Goal: Transaction & Acquisition: Book appointment/travel/reservation

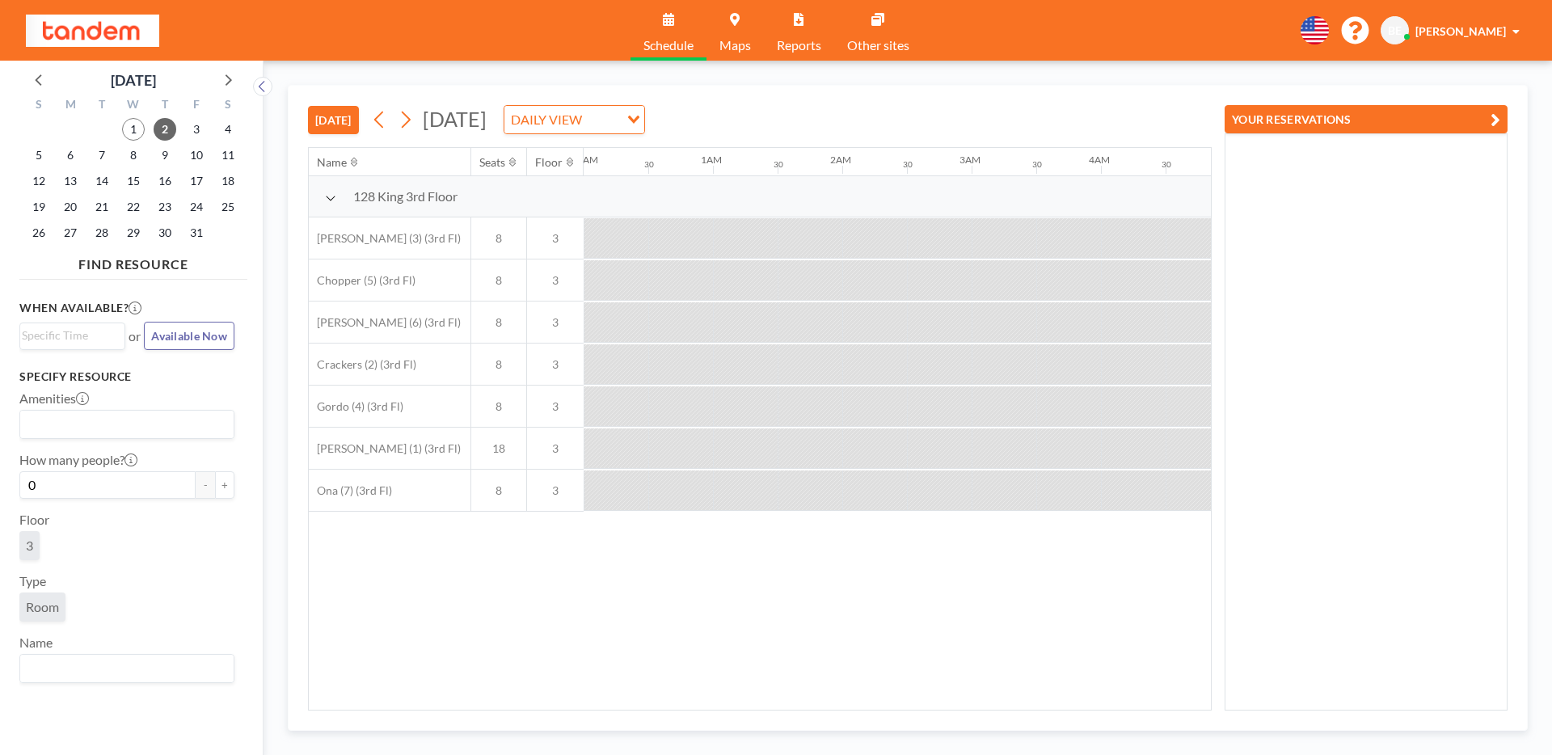
click at [324, 120] on button "[DATE]" at bounding box center [333, 120] width 51 height 28
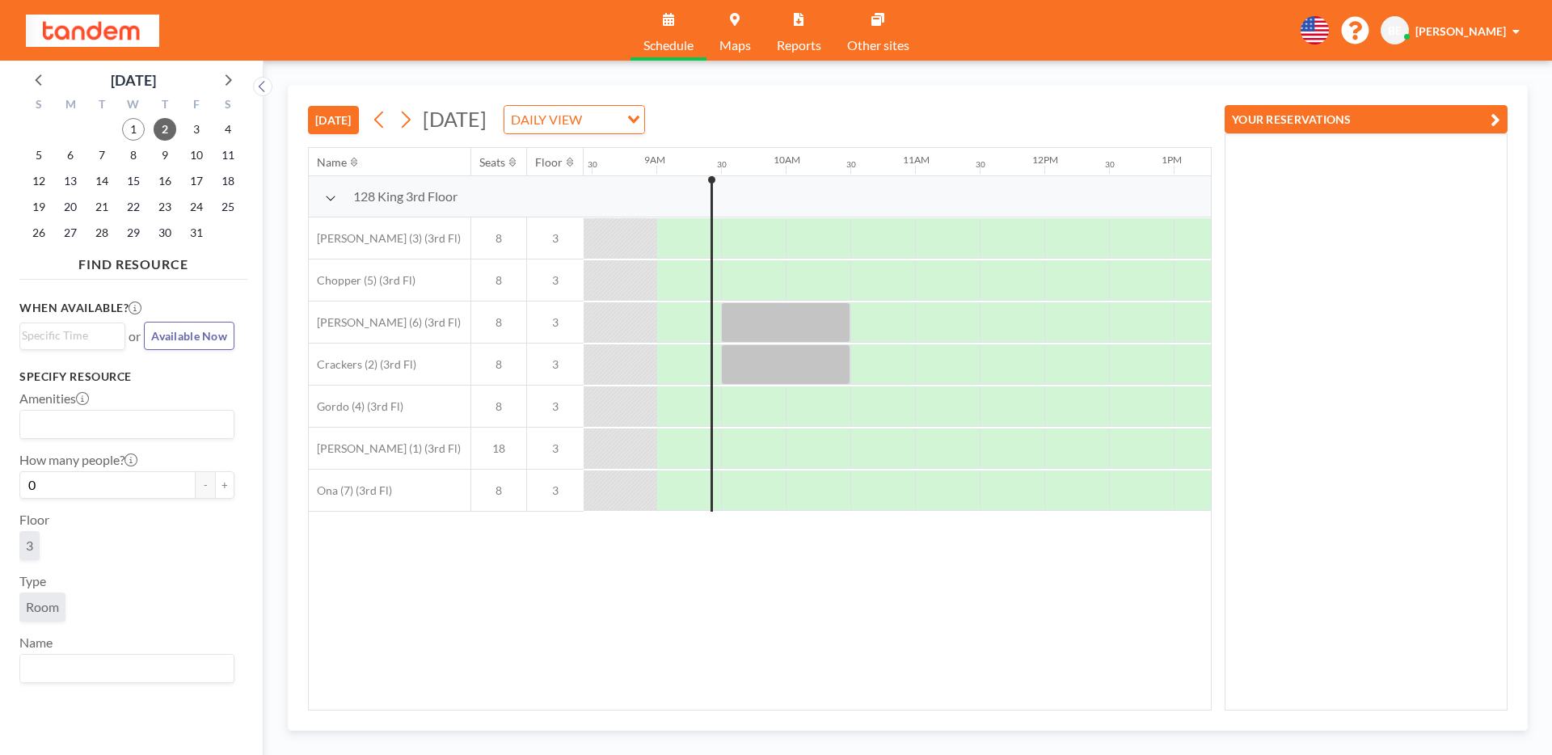
scroll to position [0, 1099]
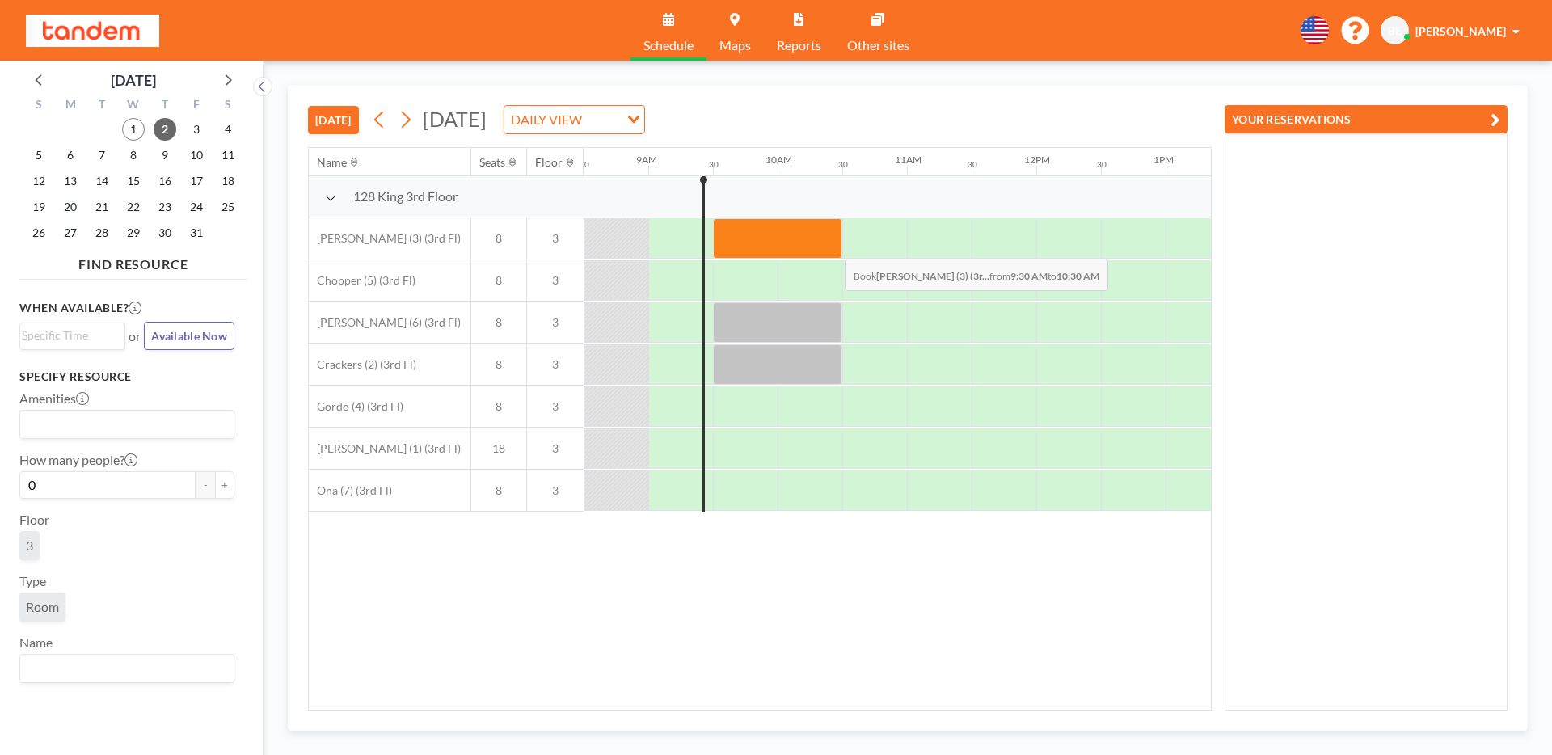
drag, startPoint x: 735, startPoint y: 243, endPoint x: 832, endPoint y: 246, distance: 96.2
click at [832, 246] on div at bounding box center [777, 238] width 129 height 40
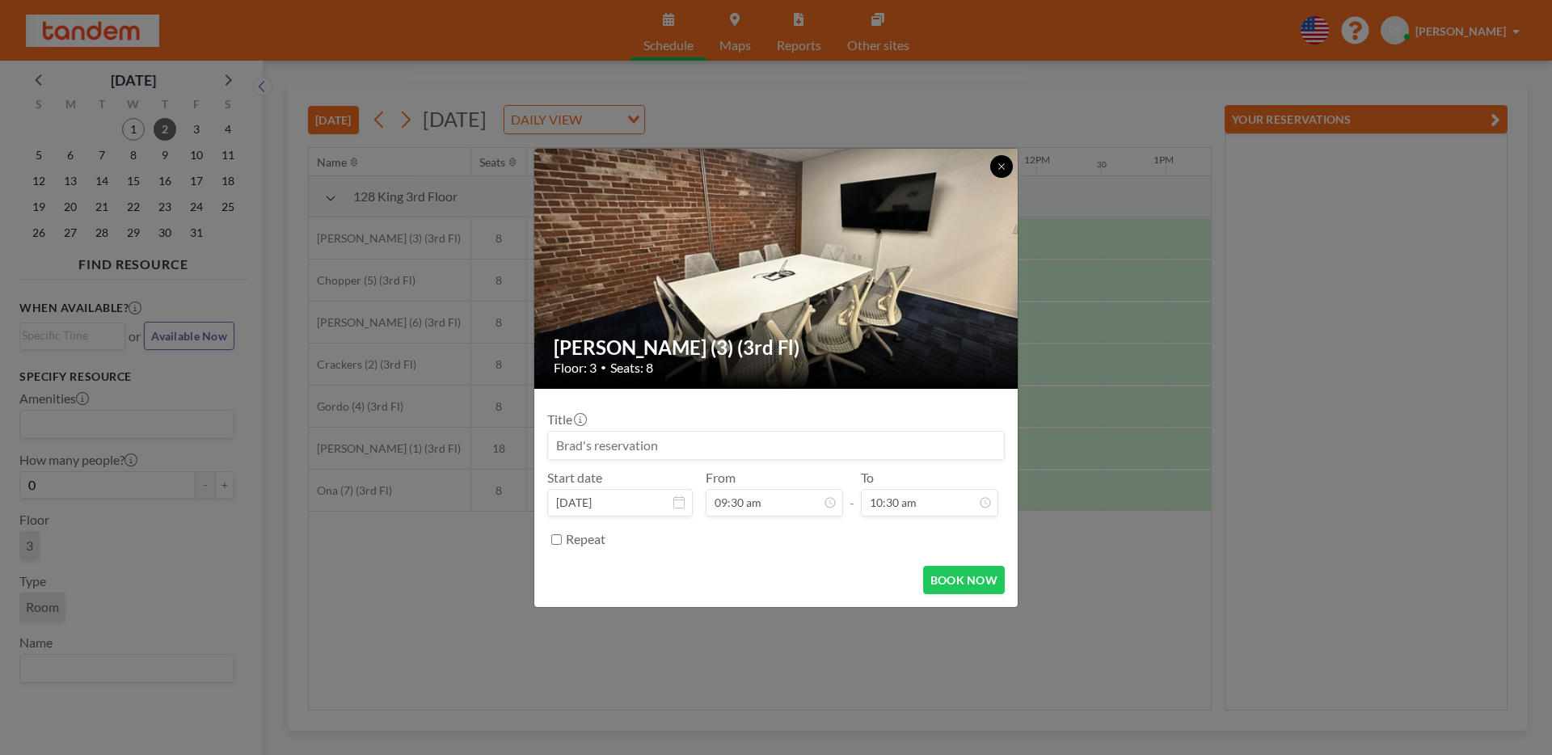
click at [992, 168] on button at bounding box center [1001, 166] width 23 height 23
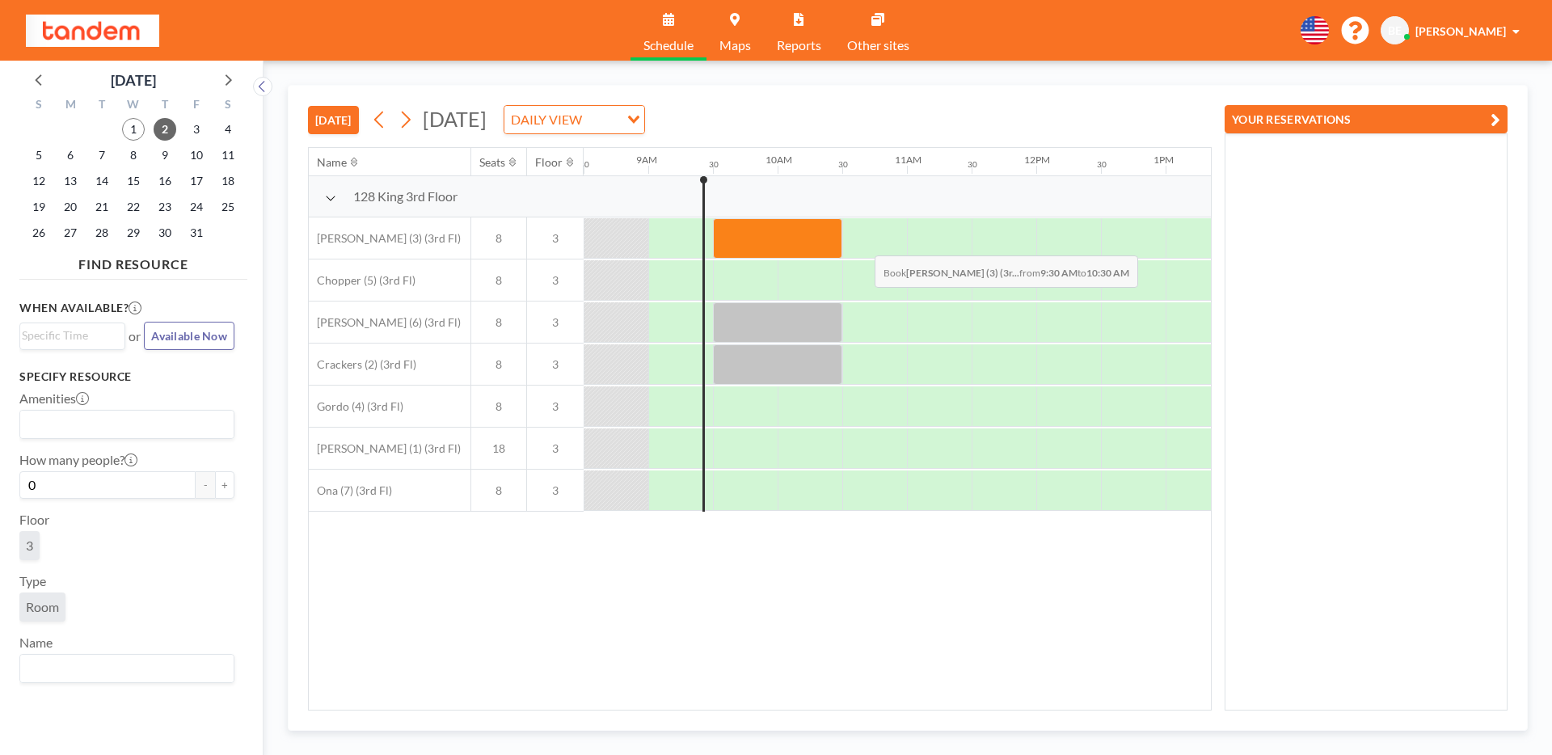
drag, startPoint x: 727, startPoint y: 242, endPoint x: 862, endPoint y: 243, distance: 135.0
click at [862, 243] on div at bounding box center [1035, 238] width 3103 height 42
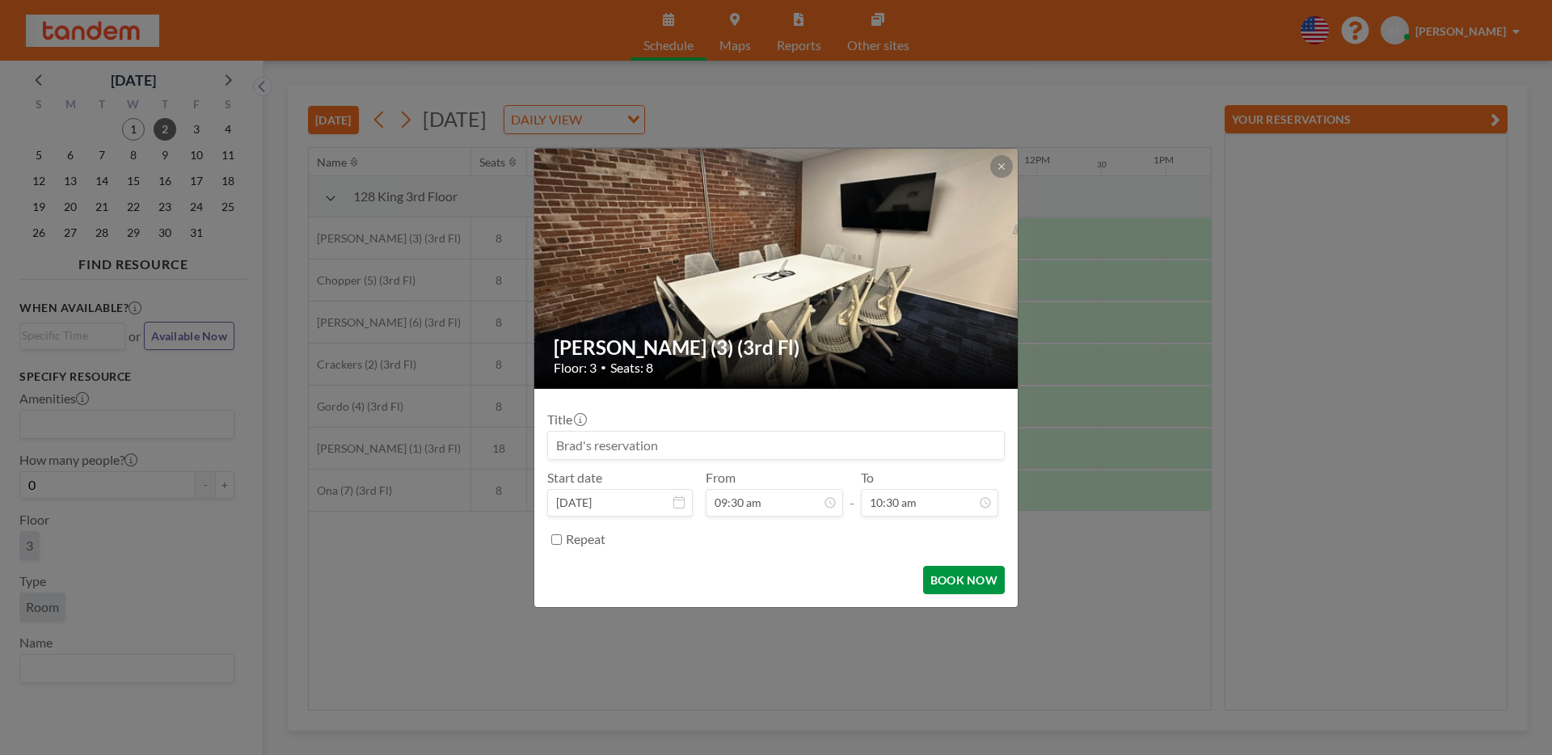
click at [974, 585] on button "BOOK NOW" at bounding box center [964, 580] width 82 height 28
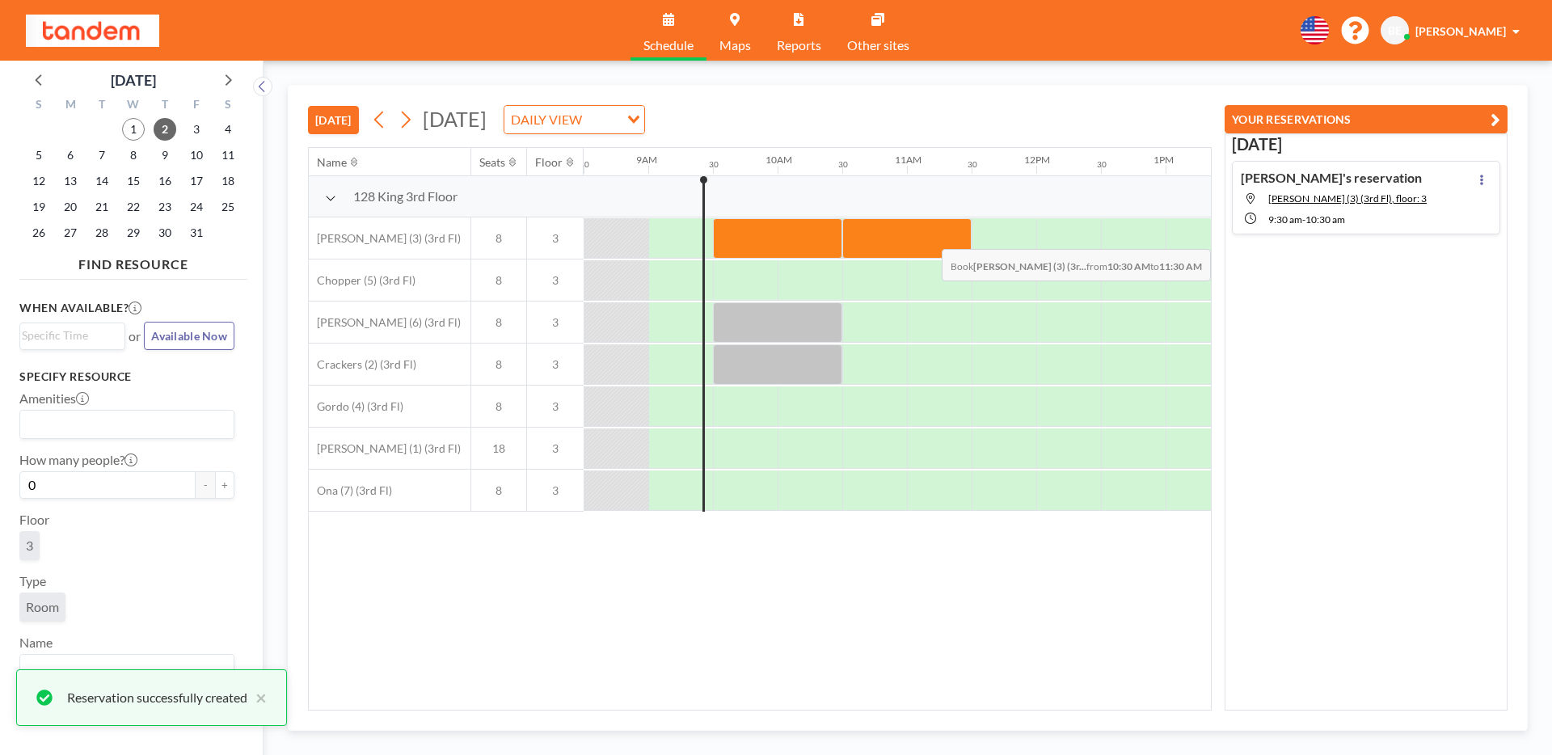
drag, startPoint x: 857, startPoint y: 232, endPoint x: 997, endPoint y: 237, distance: 139.9
click at [997, 237] on div at bounding box center [1035, 238] width 3103 height 42
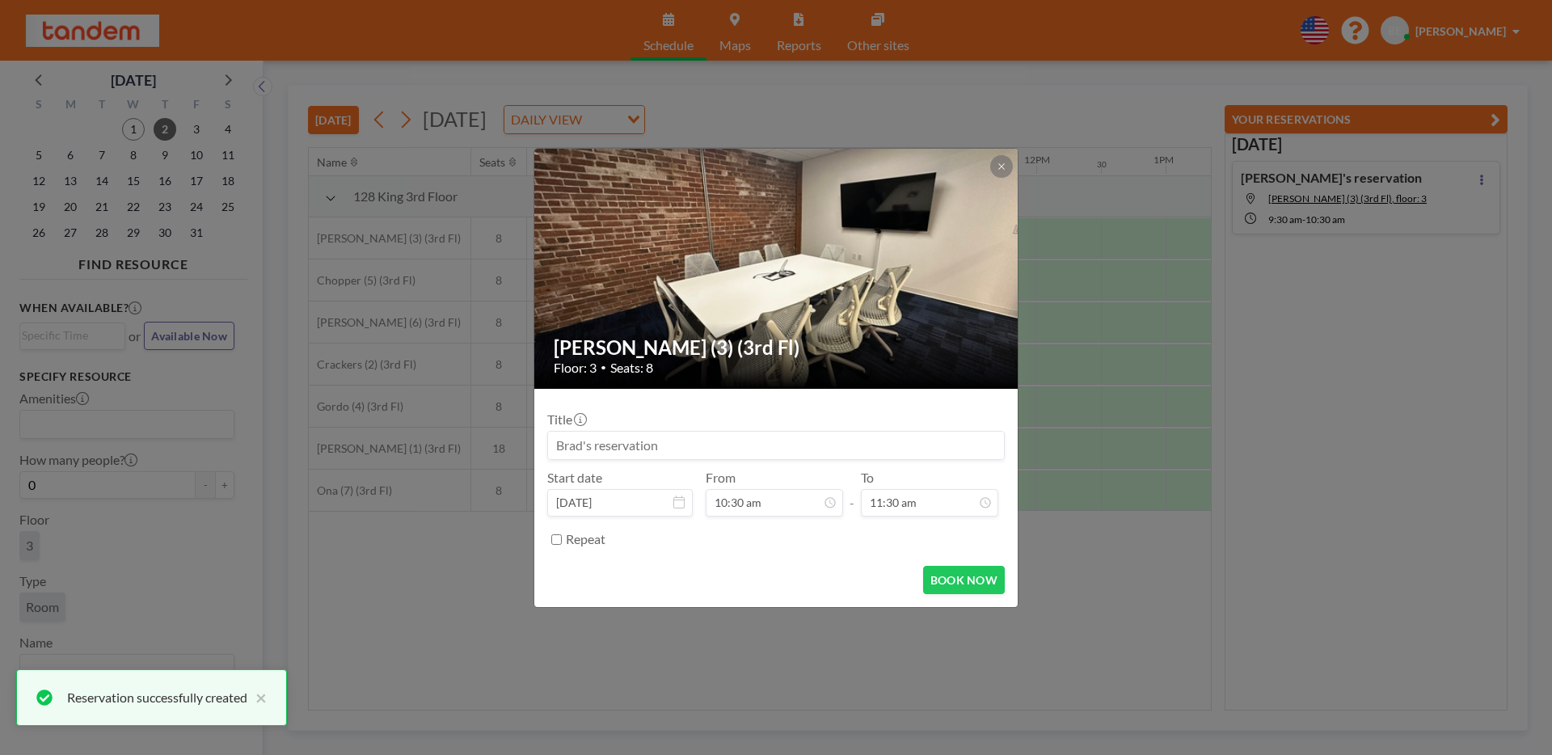
scroll to position [57, 0]
click at [929, 581] on button "BOOK NOW" at bounding box center [964, 580] width 82 height 28
